Goal: Check status: Check status

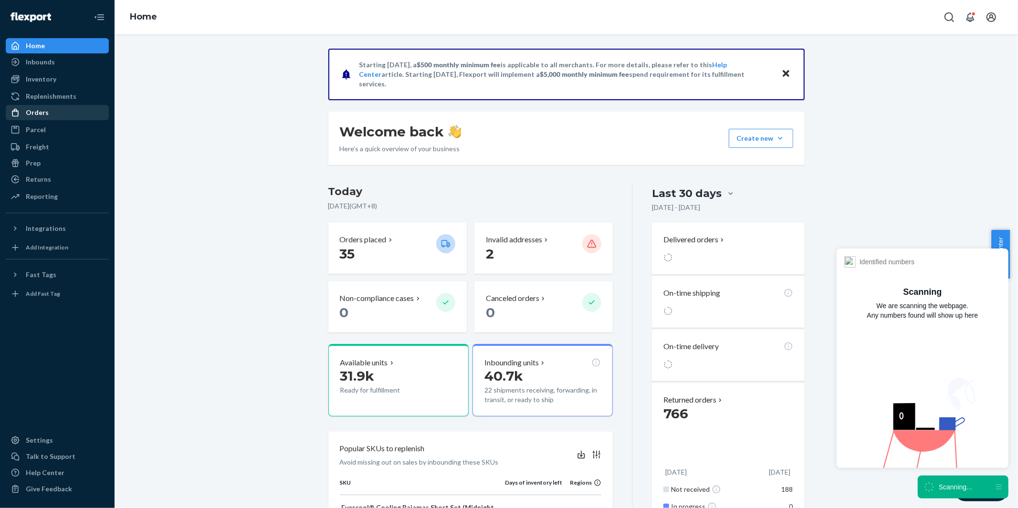
click at [55, 115] on div "Orders" at bounding box center [57, 112] width 101 height 13
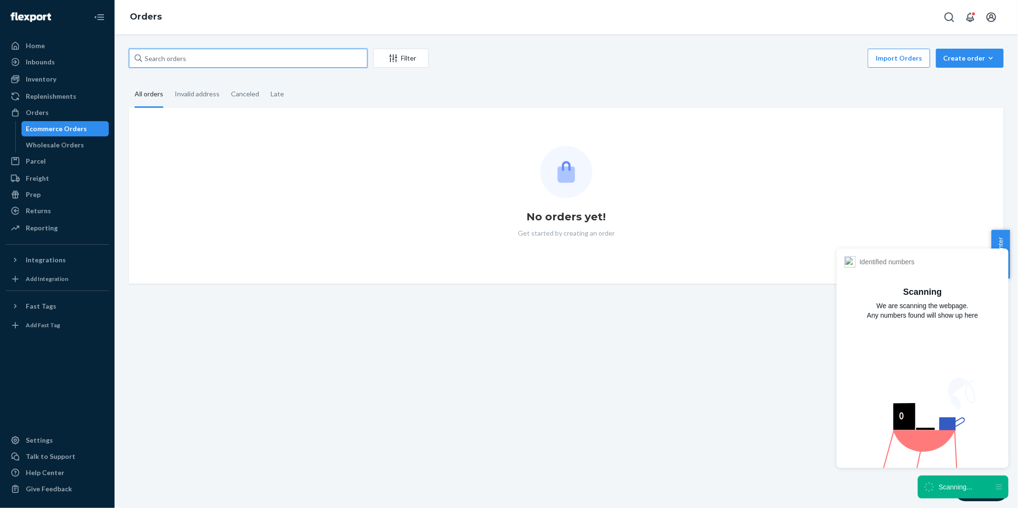
click at [212, 59] on input "text" at bounding box center [248, 58] width 239 height 19
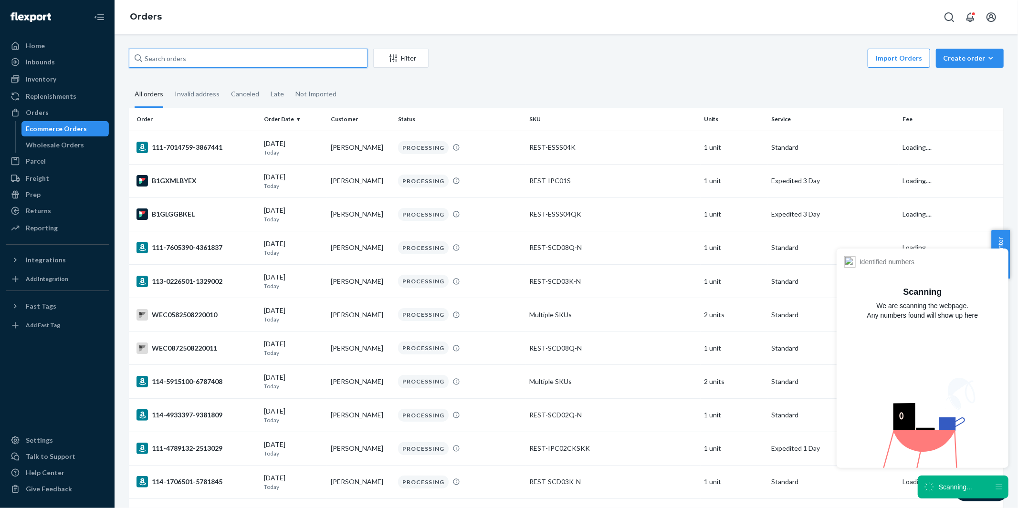
paste input "#US25304830 Complete"
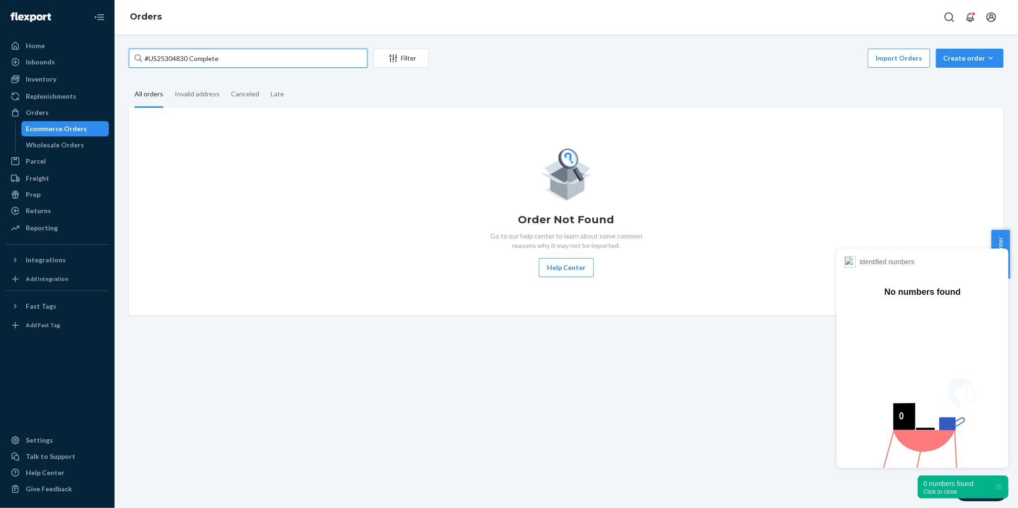
drag, startPoint x: 188, startPoint y: 56, endPoint x: 240, endPoint y: 56, distance: 52.5
click at [240, 56] on input "#US25304830 Complete" at bounding box center [248, 58] width 239 height 19
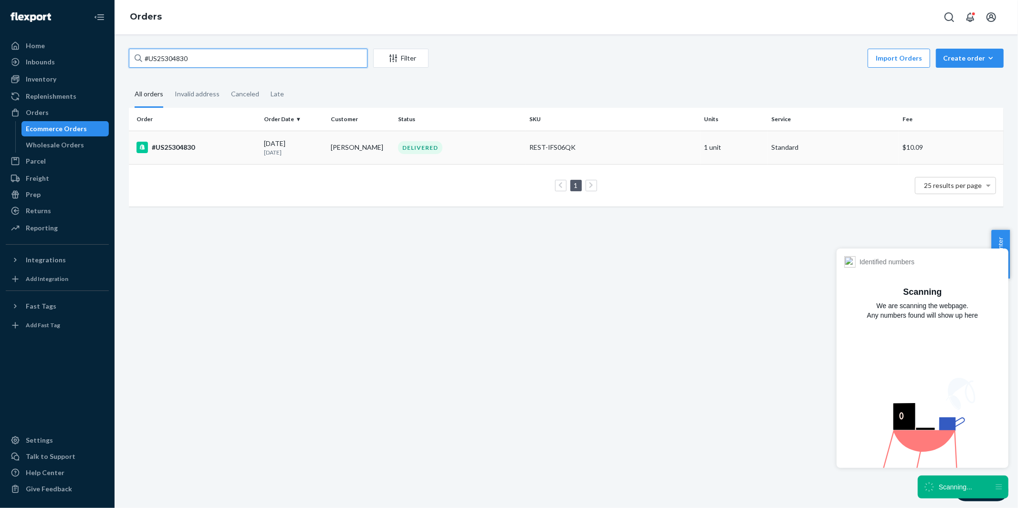
type input "#US25304830"
click at [184, 142] on div "#US25304830" at bounding box center [196, 147] width 120 height 11
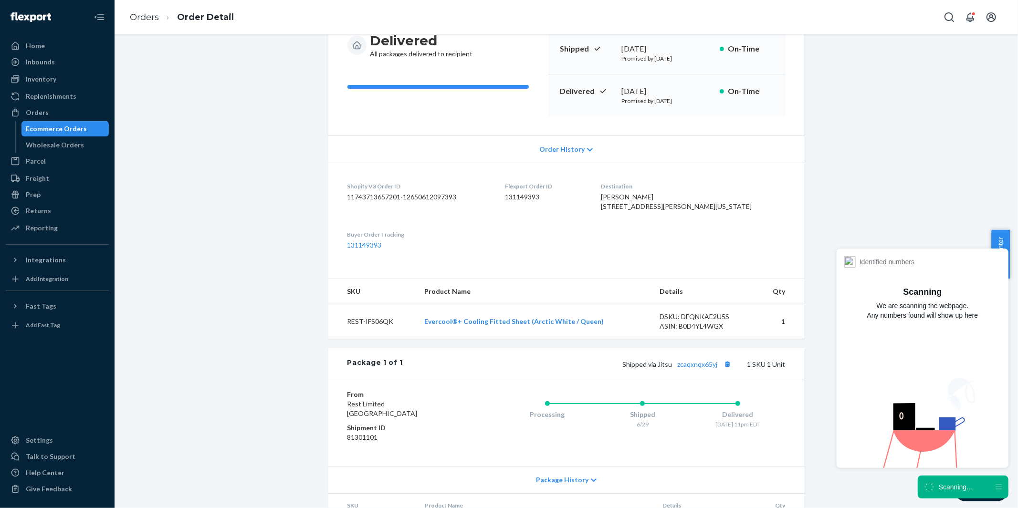
scroll to position [106, 0]
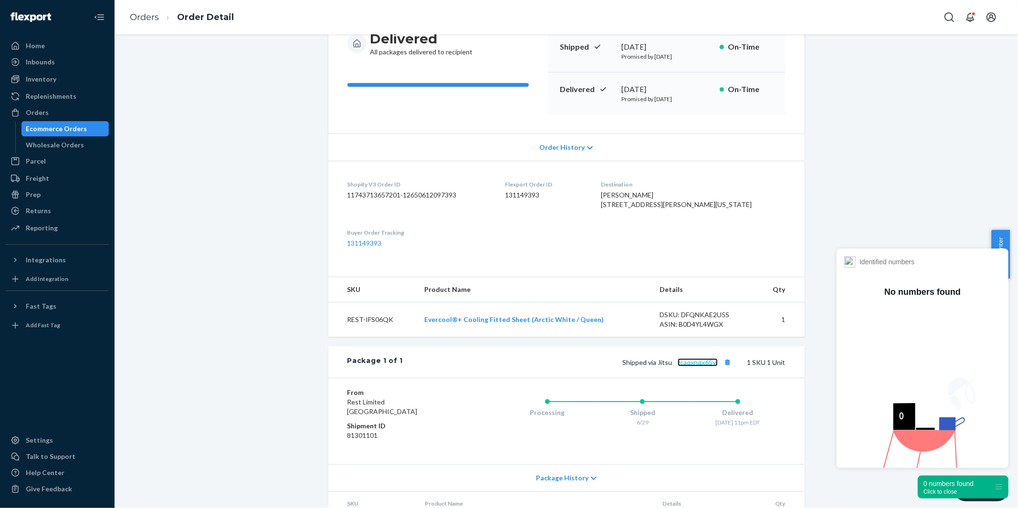
click at [692, 366] on link "zcaqxnqx65yj" at bounding box center [697, 362] width 40 height 8
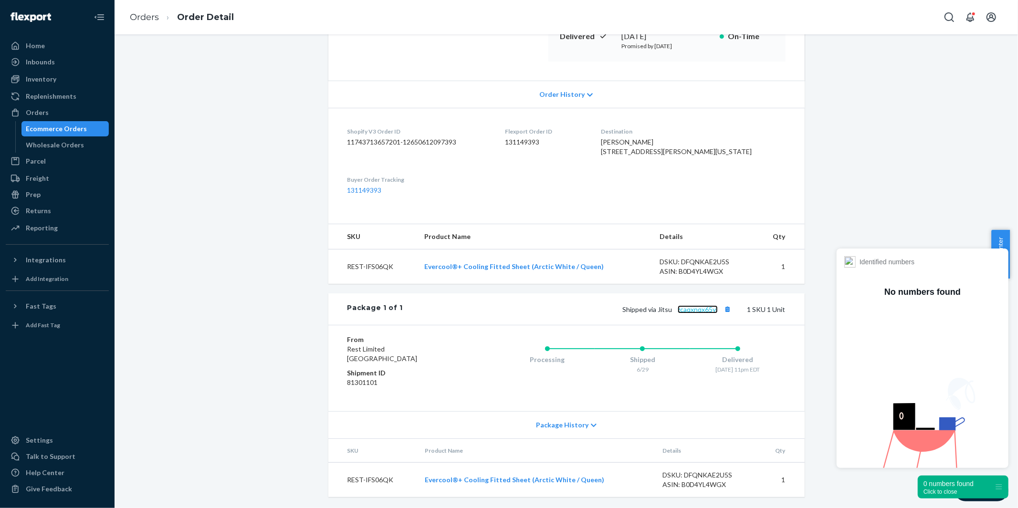
scroll to position [178, 0]
